Goal: Navigation & Orientation: Find specific page/section

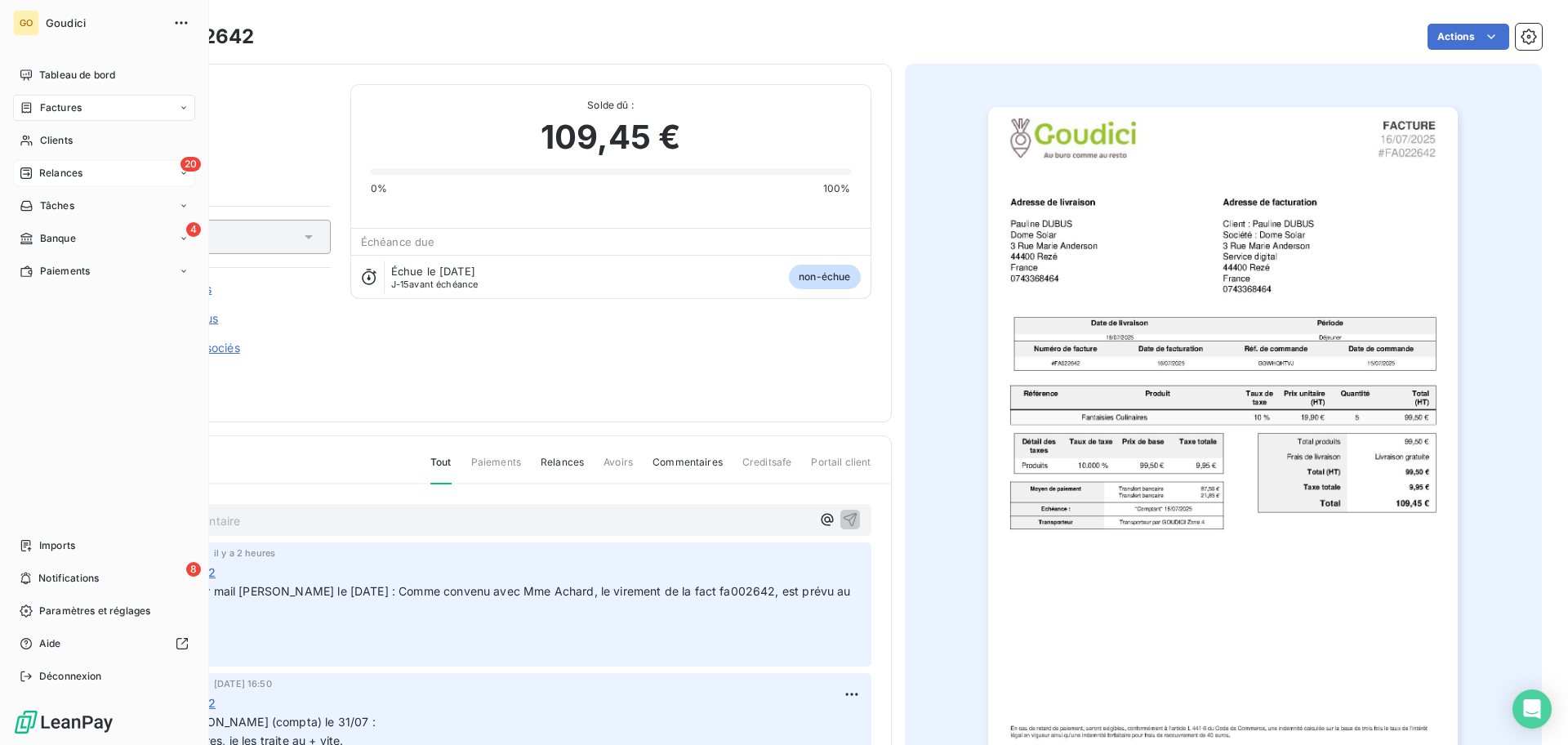
click at [32, 170] on html "GO Goudici Tableau de bord Factures Clients 20 Relances Tâches 4 Banque Paiemen…" at bounding box center [784, 372] width 1568 height 745
click at [91, 177] on div "20 Relances" at bounding box center [104, 173] width 182 height 26
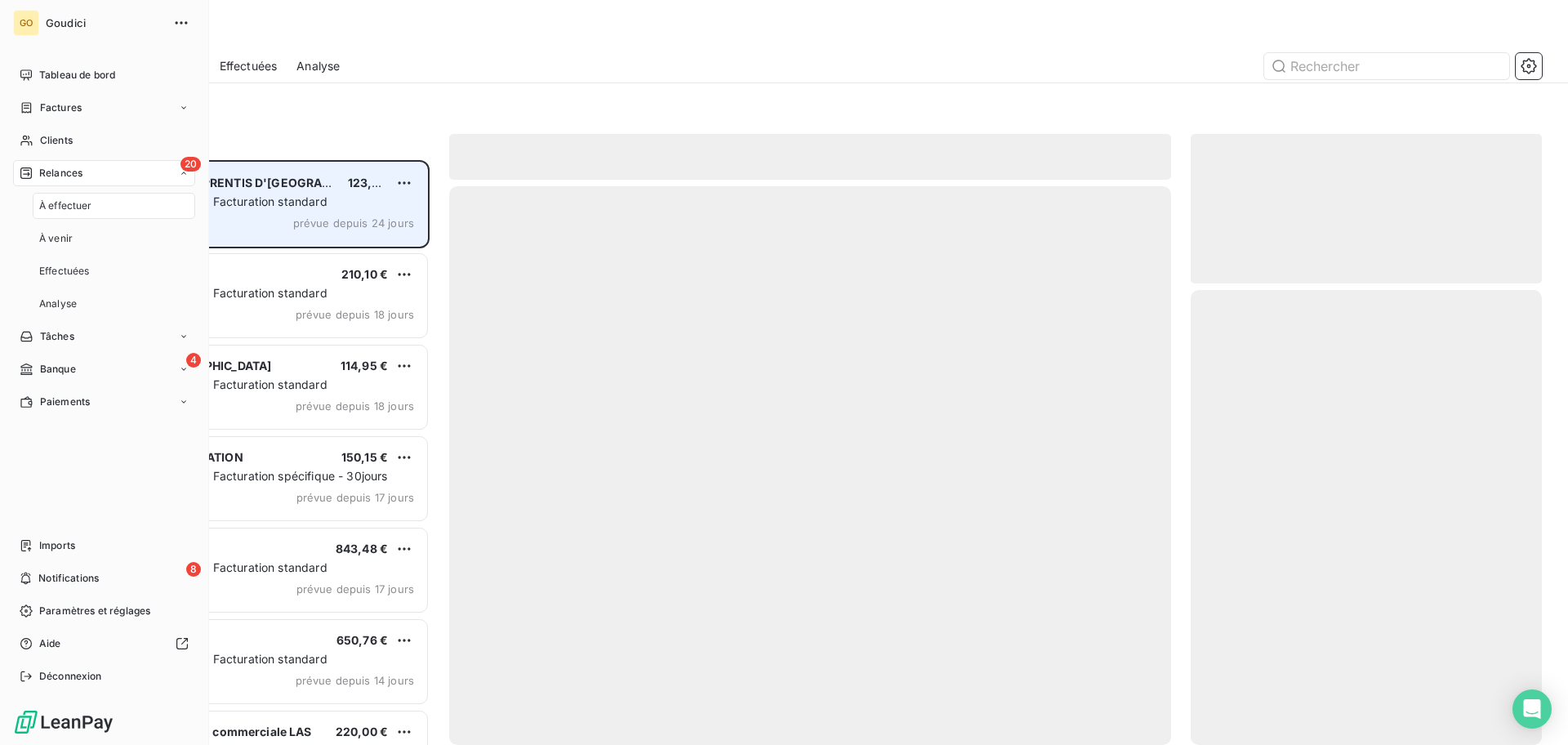
scroll to position [569, 336]
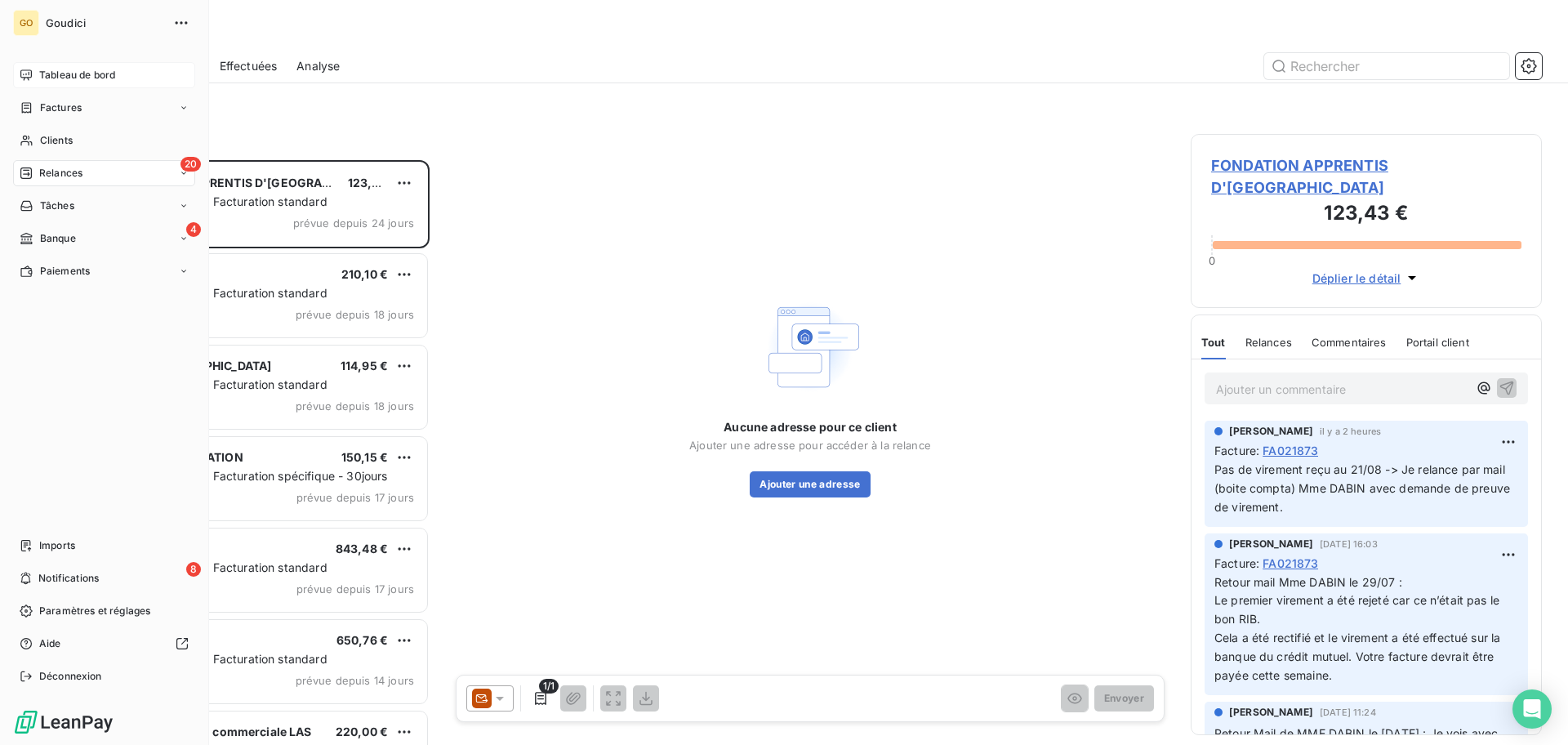
click at [45, 75] on span "Tableau de bord" at bounding box center [78, 75] width 76 height 15
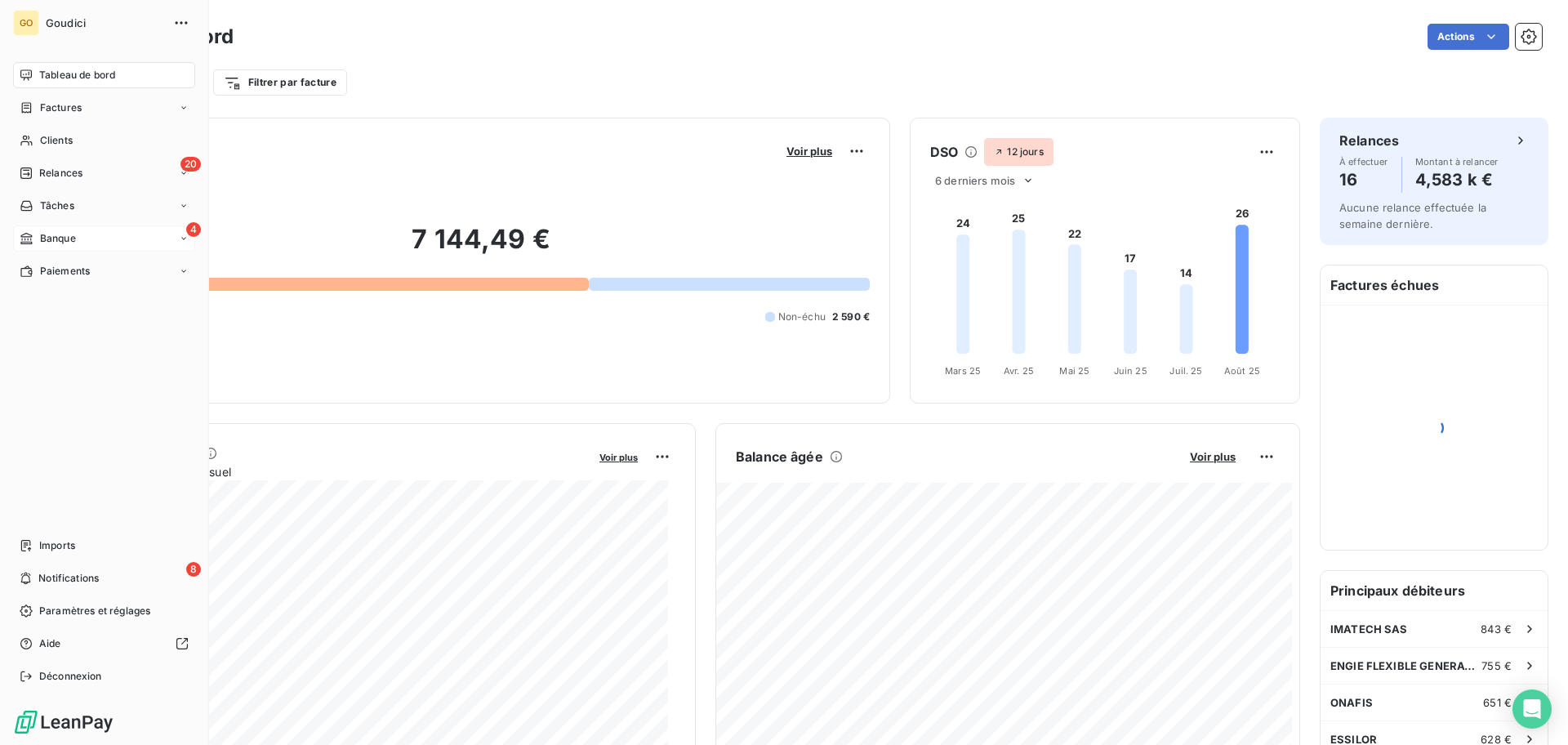
click at [32, 238] on icon at bounding box center [26, 238] width 14 height 13
